Goal: Check status: Check status

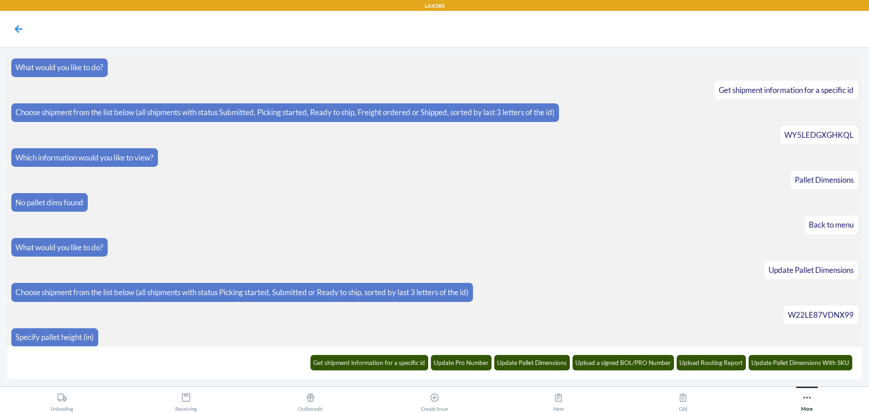
scroll to position [1033, 0]
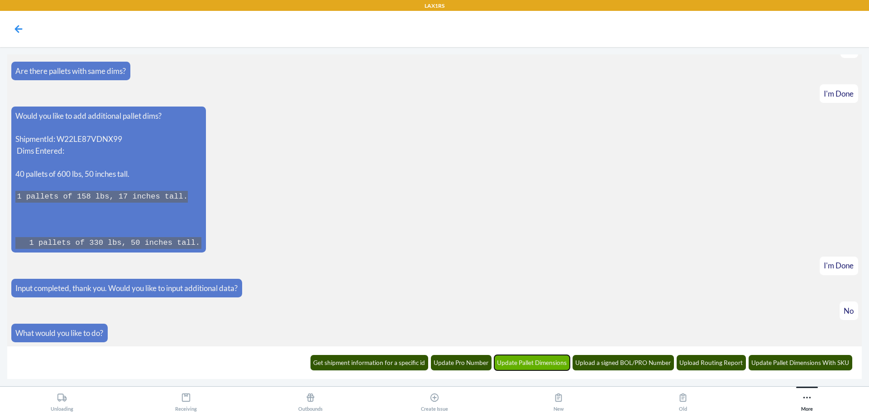
click at [552, 366] on button "Update Pallet Dimensions" at bounding box center [532, 362] width 76 height 15
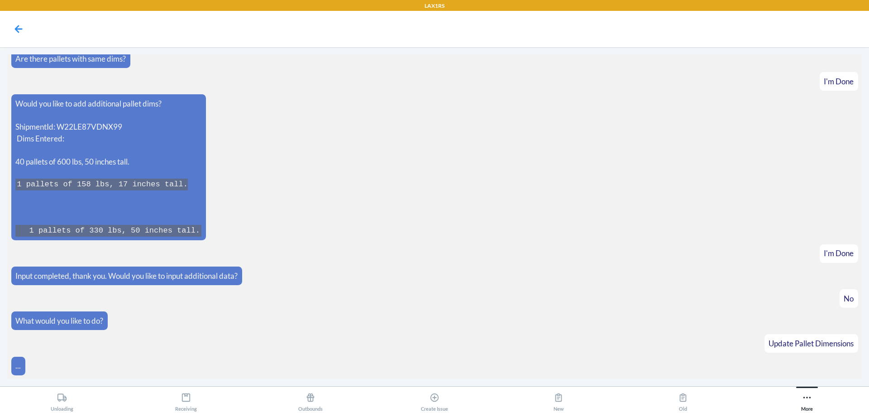
scroll to position [1078, 0]
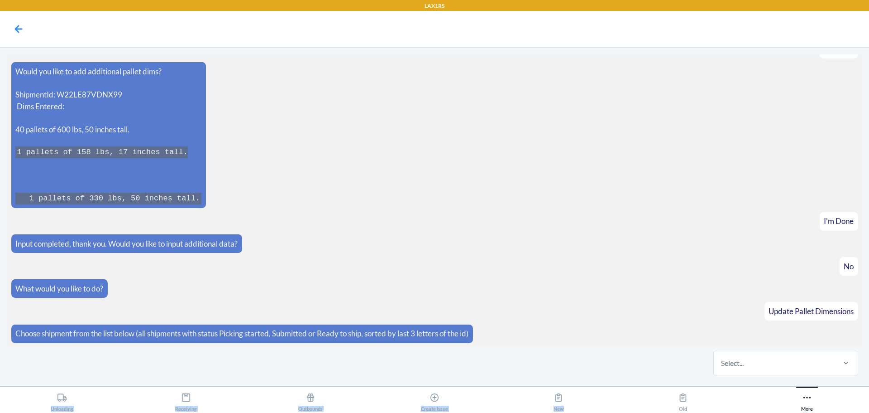
click at [657, 386] on div "LAX1RS What would you like to do? Get shipment information for a specific id Ch…" at bounding box center [434, 206] width 869 height 413
click at [735, 368] on div "Select..." at bounding box center [732, 362] width 23 height 11
click at [722, 368] on input "Select..." at bounding box center [721, 362] width 1 height 11
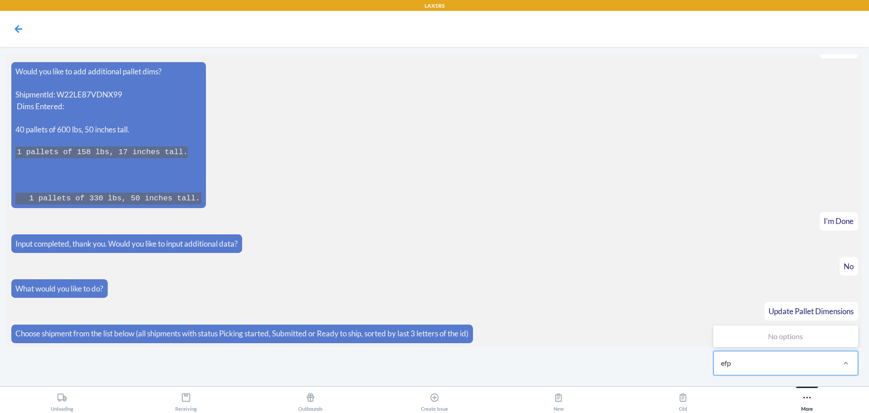
type input "efp"
click at [816, 401] on button "More" at bounding box center [807, 398] width 124 height 25
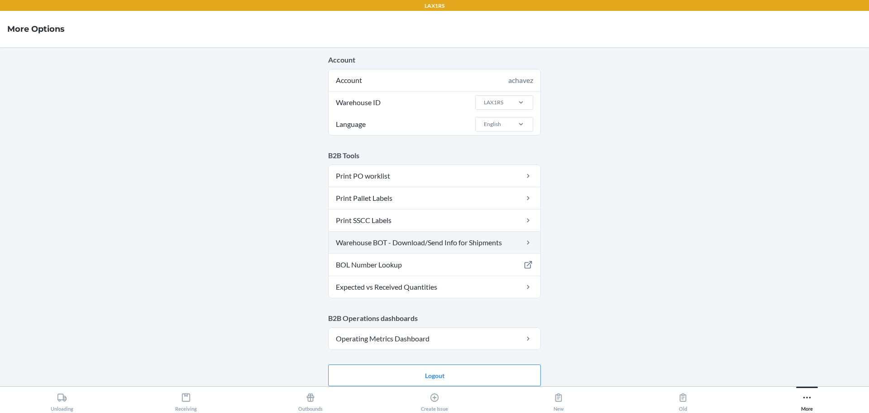
click at [352, 243] on link "Warehouse BOT - Download/Send Info for Shipments" at bounding box center [435, 242] width 212 height 22
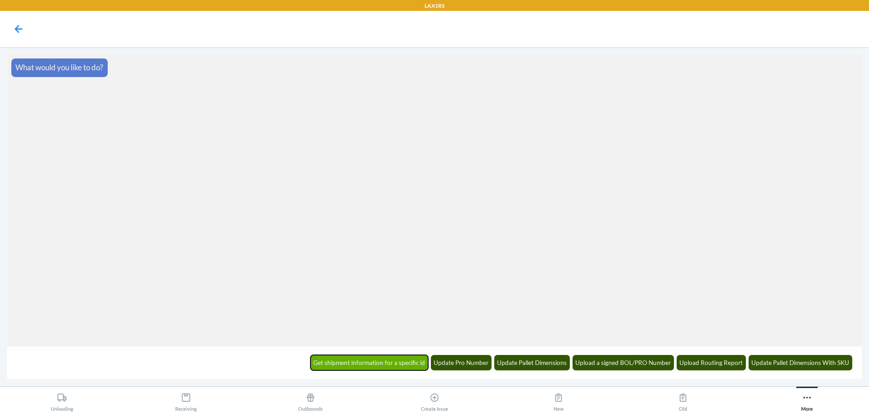
click at [414, 362] on button "Get shipment information for a specific id" at bounding box center [370, 362] width 118 height 15
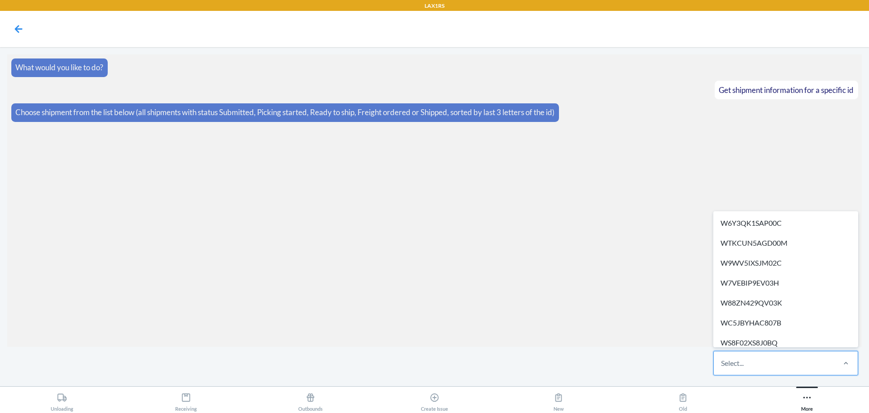
click at [754, 368] on div "Select..." at bounding box center [774, 363] width 120 height 24
click at [722, 368] on input "option W6Y3QK1SAP00C focused, 1 of 616. 616 results available. Use Up and Down …" at bounding box center [721, 362] width 1 height 11
type input "ef"
click at [782, 284] on div "WZR4XOOLVEFPP" at bounding box center [785, 283] width 141 height 20
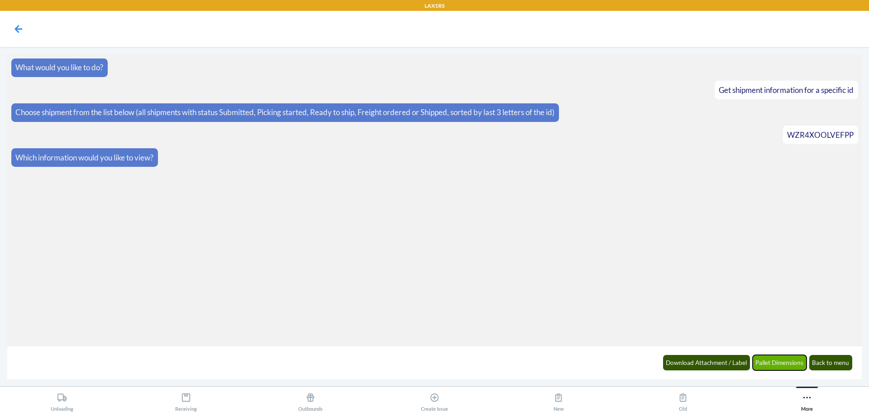
click at [789, 364] on button "Pallet Dimensions" at bounding box center [780, 362] width 54 height 15
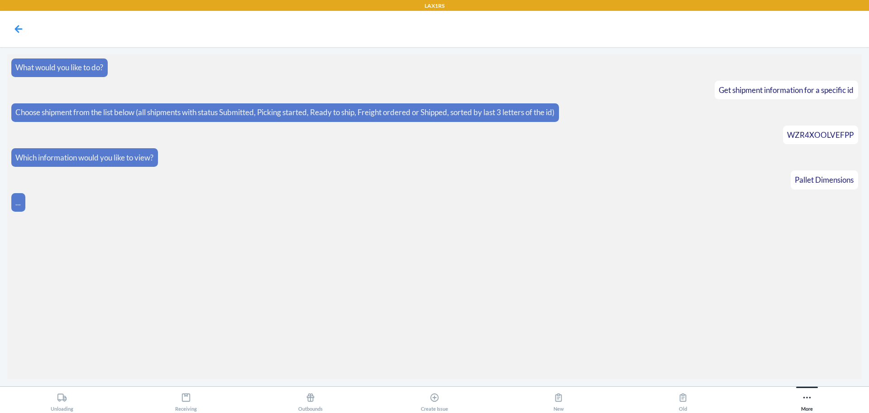
scroll to position [77, 0]
